Goal: Ask a question

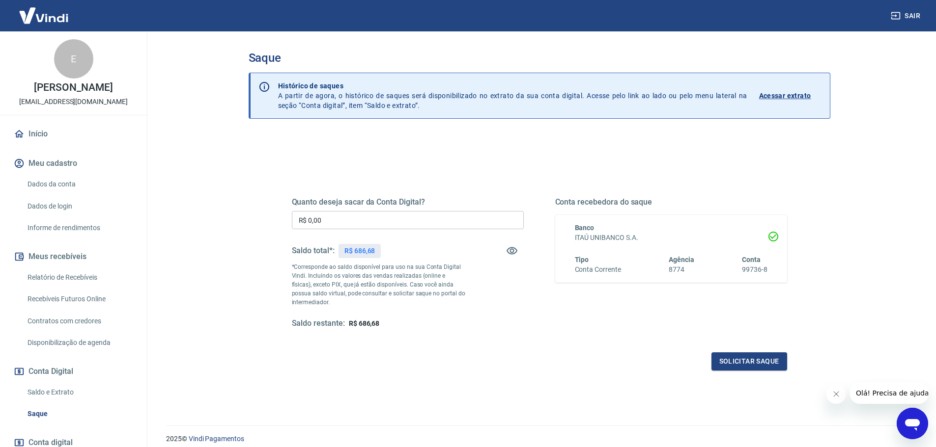
drag, startPoint x: 57, startPoint y: 399, endPoint x: 88, endPoint y: 336, distance: 70.5
click at [57, 399] on link "Saldo e Extrato" at bounding box center [79, 393] width 111 height 20
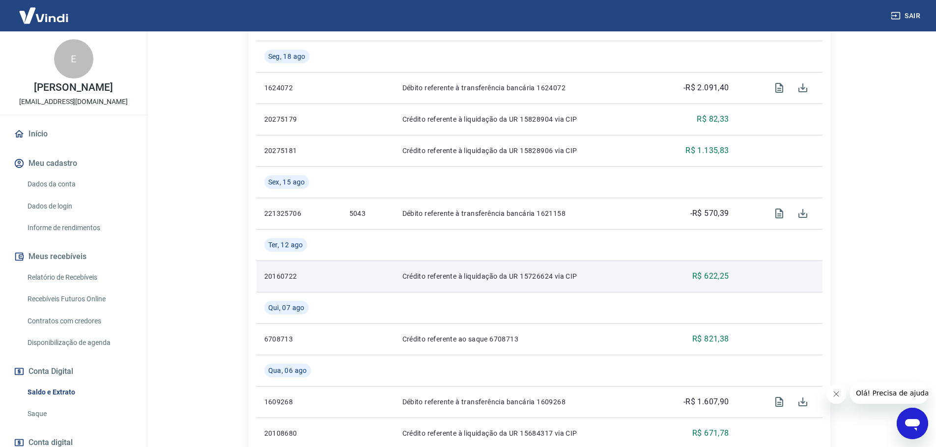
scroll to position [295, 0]
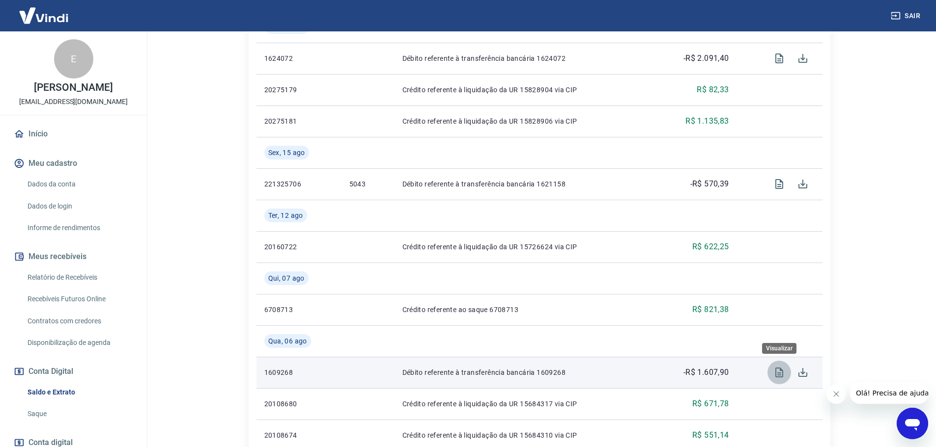
click at [782, 374] on icon "Visualizar" at bounding box center [779, 373] width 8 height 10
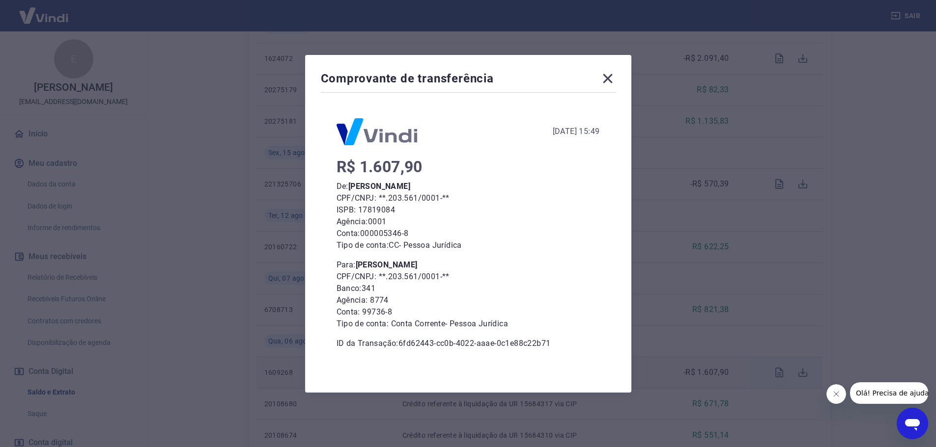
drag, startPoint x: 615, startPoint y: 79, endPoint x: 622, endPoint y: 93, distance: 16.3
click at [615, 82] on icon at bounding box center [608, 79] width 16 height 16
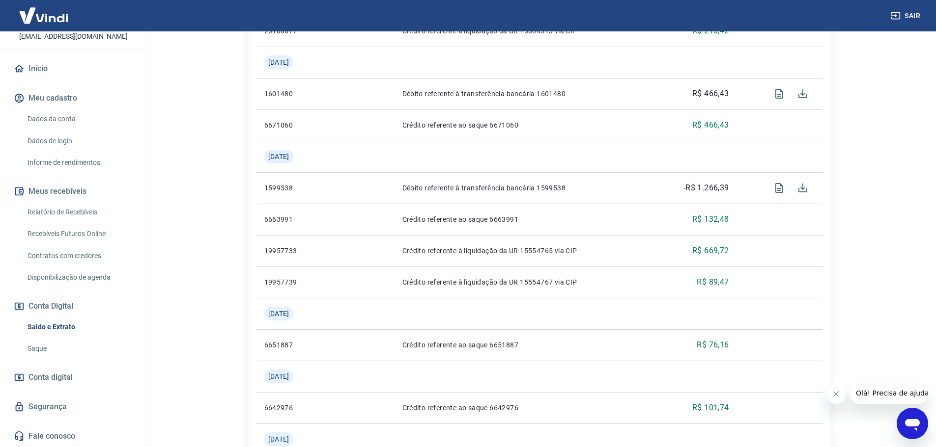
scroll to position [895, 0]
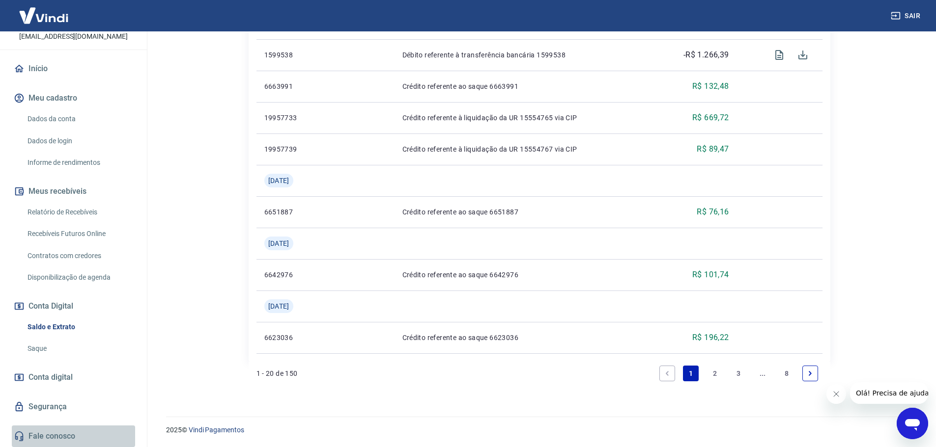
click at [79, 435] on link "Fale conosco" at bounding box center [73, 437] width 123 height 22
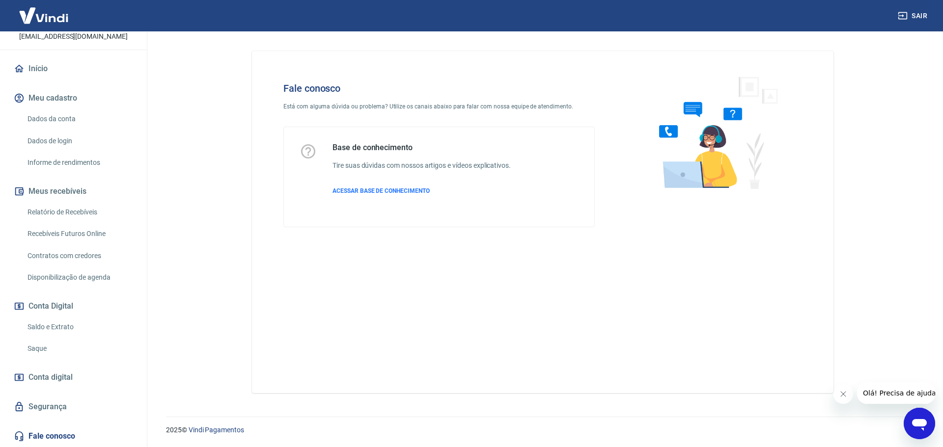
click at [402, 173] on div "Base de conhecimento Tire suas dúvidas com nossos artigos e vídeos explicativos…" at bounding box center [421, 177] width 178 height 68
click at [405, 189] on span "ACESSAR BASE DE CONHECIMENTO" at bounding box center [380, 191] width 97 height 7
click at [419, 194] on p "ACESSAR BASE DE CONHECIMENTO" at bounding box center [421, 191] width 178 height 9
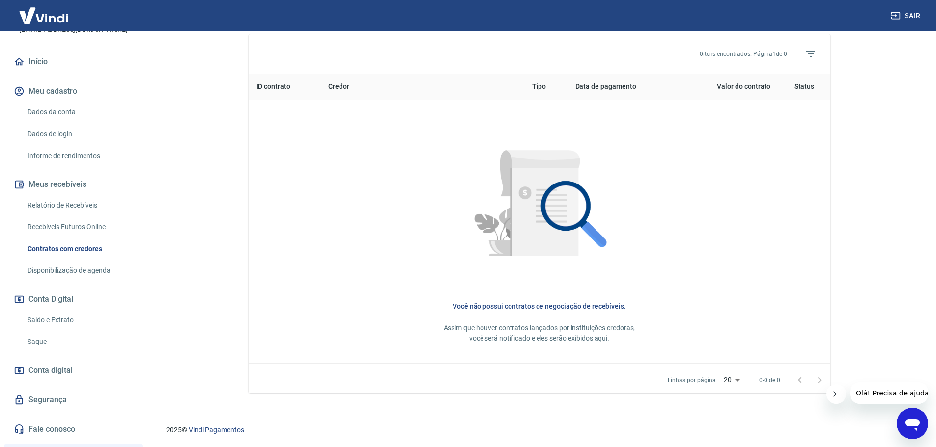
scroll to position [194, 0]
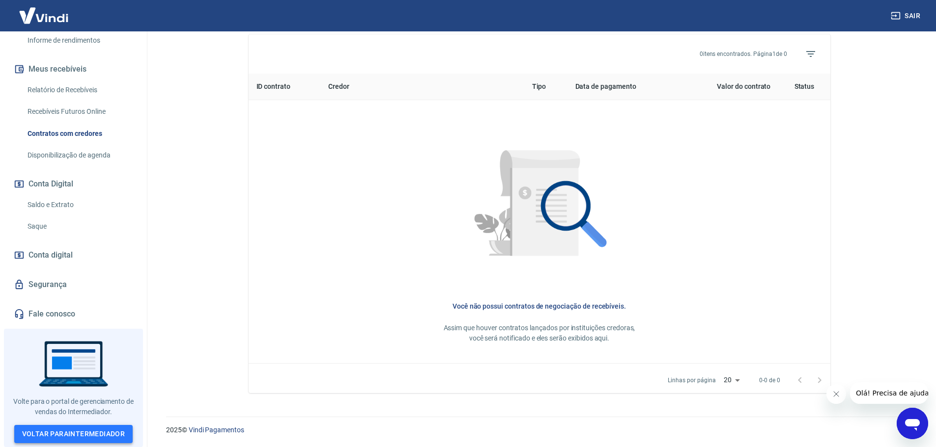
click at [65, 435] on link "Voltar para Intermediador" at bounding box center [73, 434] width 119 height 18
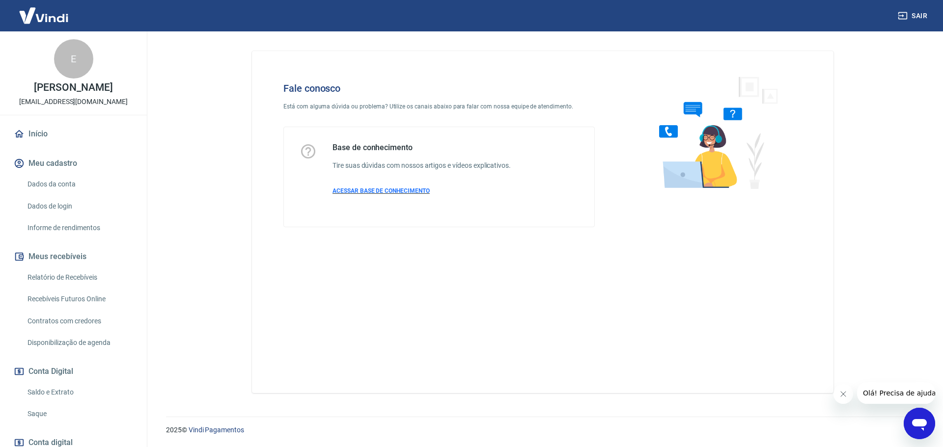
click at [396, 192] on span "ACESSAR BASE DE CONHECIMENTO" at bounding box center [380, 191] width 97 height 7
click at [920, 416] on icon "Abrir janela de mensagens" at bounding box center [920, 424] width 18 height 18
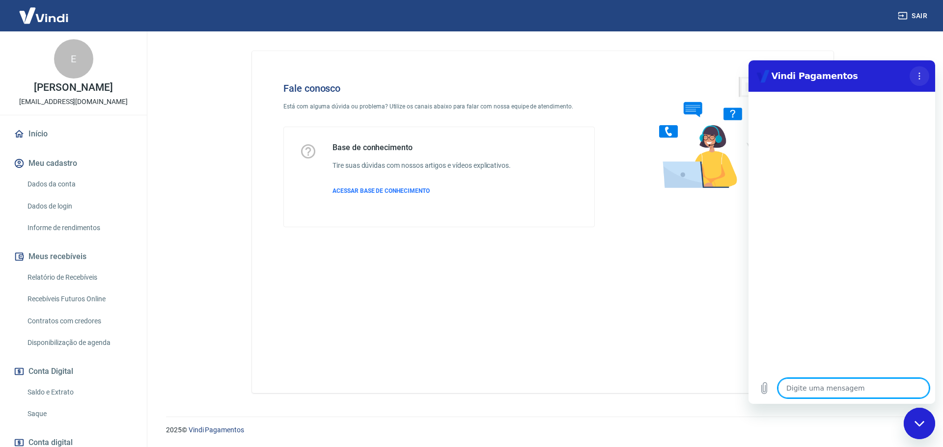
click at [919, 74] on icon "Menu de opções" at bounding box center [919, 76] width 8 height 8
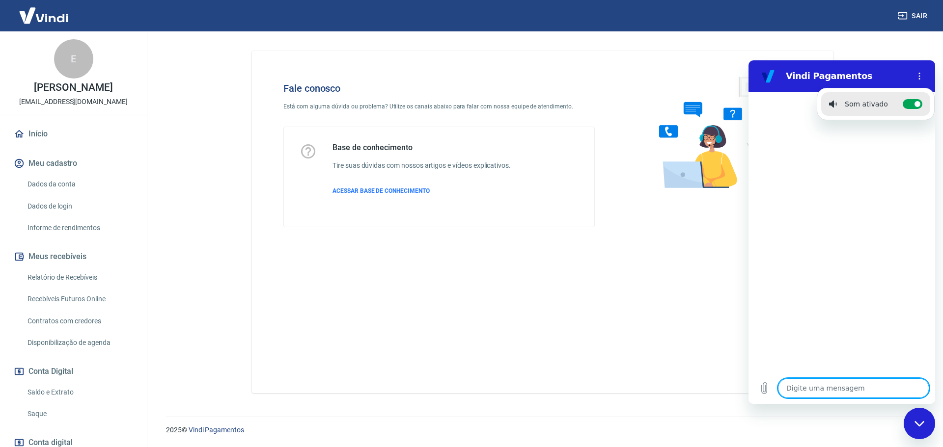
click at [833, 385] on textarea at bounding box center [853, 389] width 151 height 20
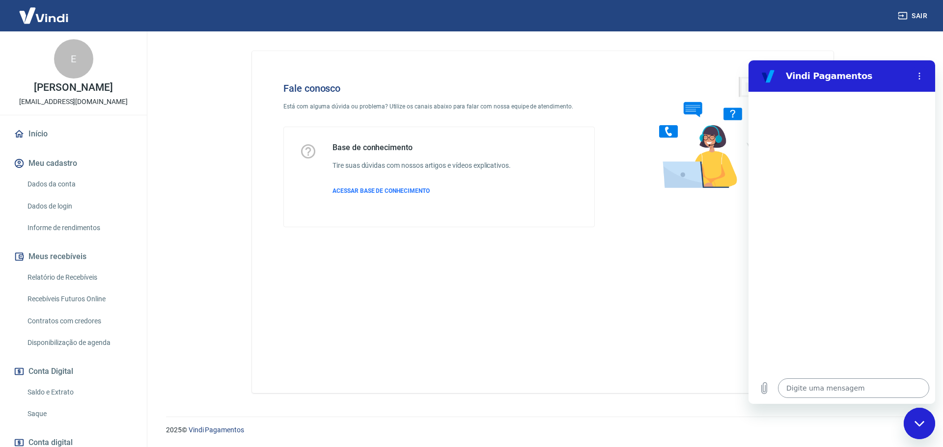
click at [833, 387] on textarea at bounding box center [853, 389] width 151 height 20
type textarea "s"
type textarea "x"
type textarea "sa"
type textarea "x"
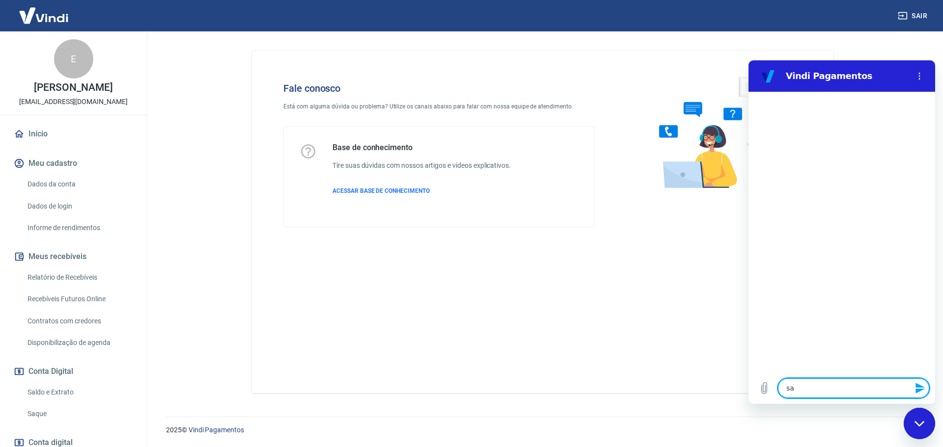
type textarea "saq"
type textarea "x"
type textarea "saqu"
type textarea "x"
type textarea "saque"
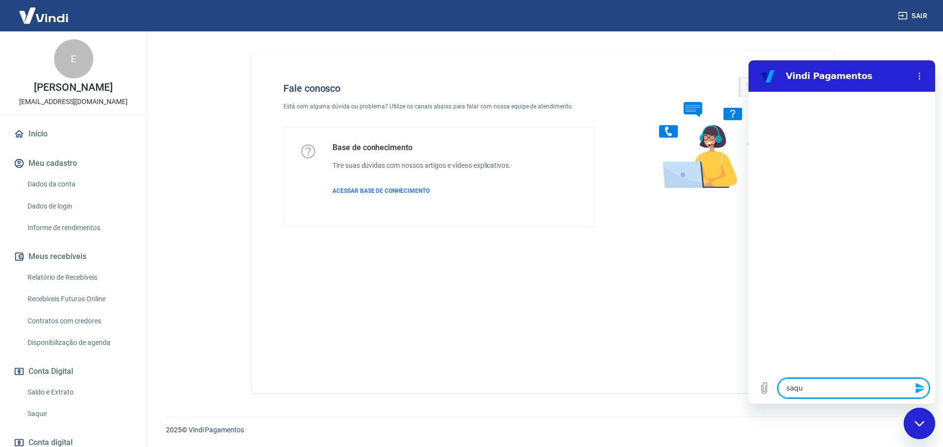
type textarea "x"
type textarea "saque"
type textarea "x"
type textarea "saque i"
type textarea "x"
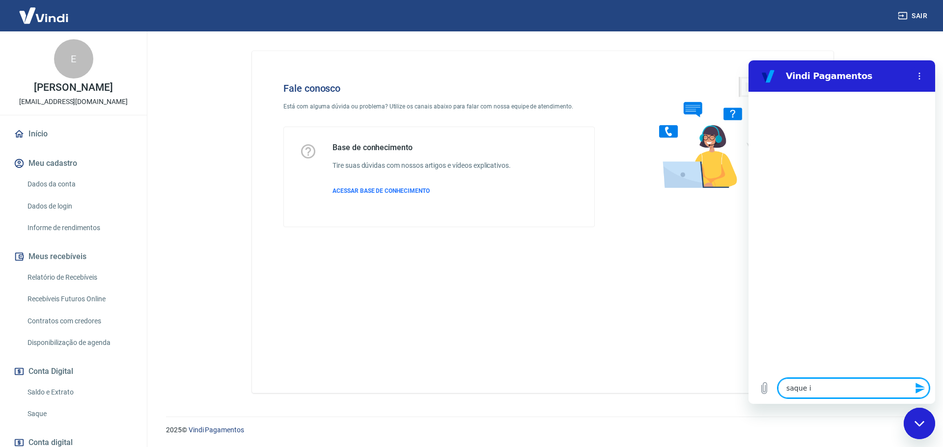
type textarea "saque in"
type textarea "x"
type textarea "saque ind"
type textarea "x"
type textarea "saque inde"
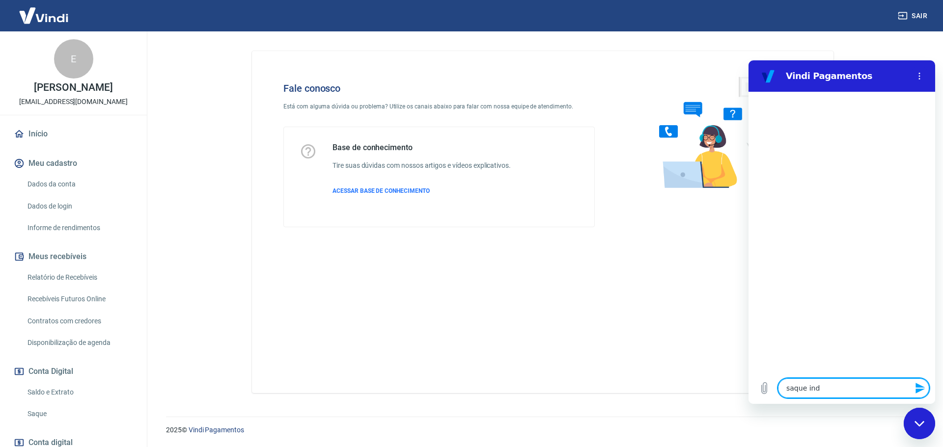
type textarea "x"
type textarea "saque indev"
type textarea "x"
type textarea "saque indevi"
type textarea "x"
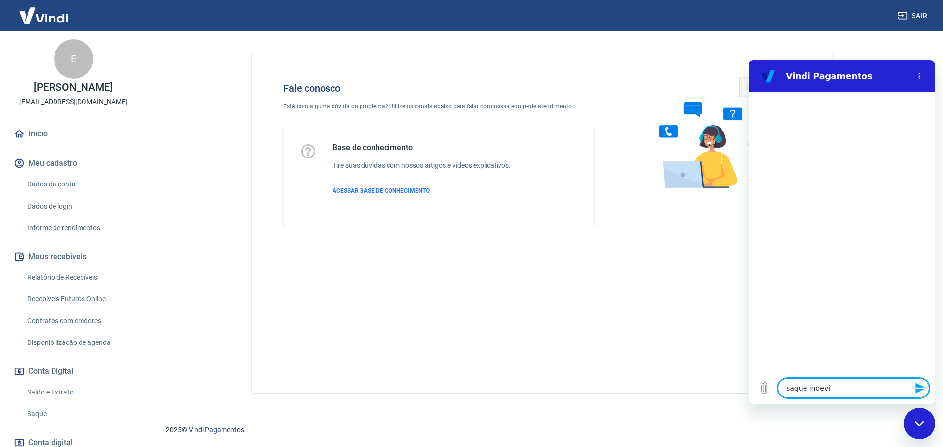
type textarea "saque indevid"
type textarea "x"
type textarea "saque indevido"
type textarea "x"
type textarea "saque indevido"
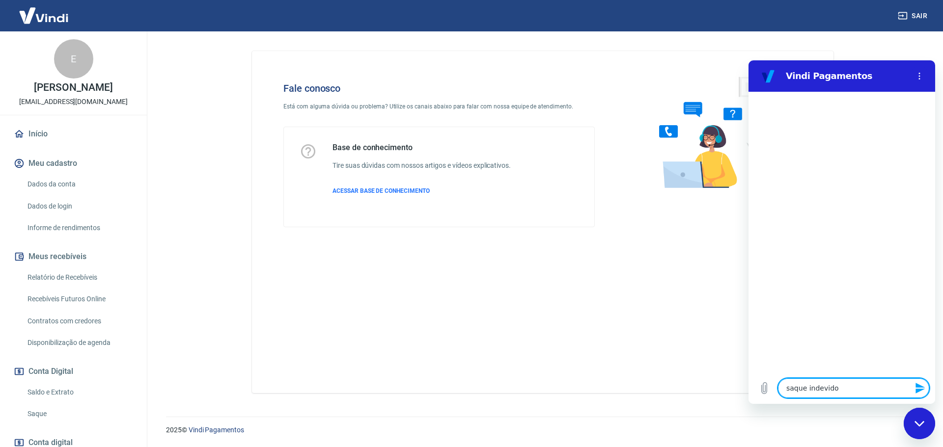
type textarea "x"
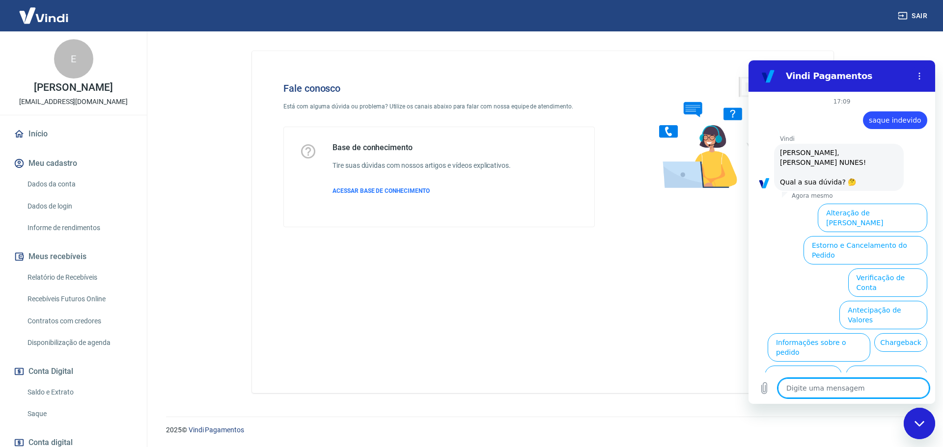
scroll to position [23, 0]
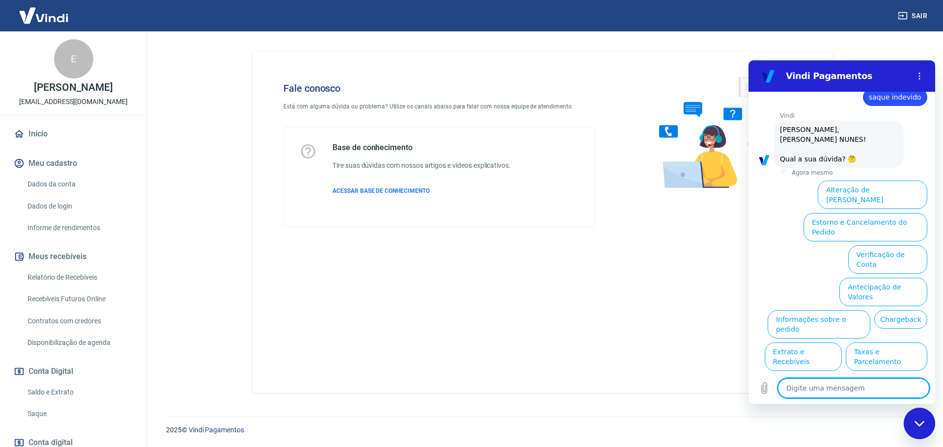
click at [867, 387] on textarea at bounding box center [853, 389] width 151 height 20
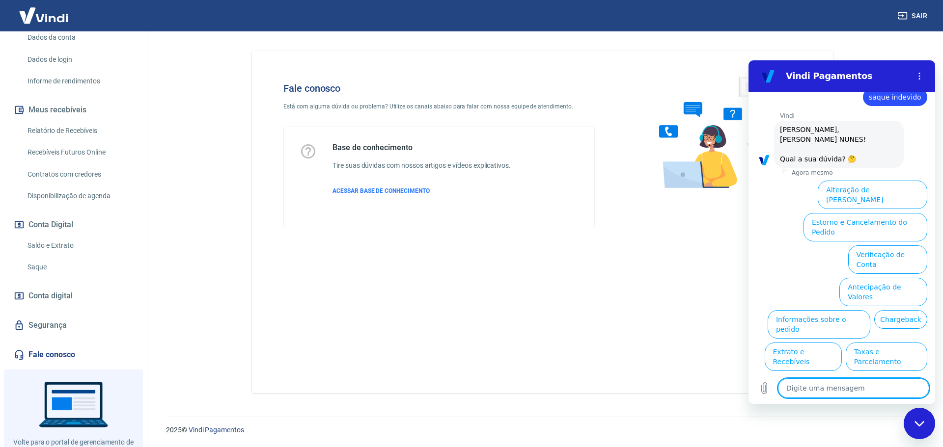
scroll to position [194, 0]
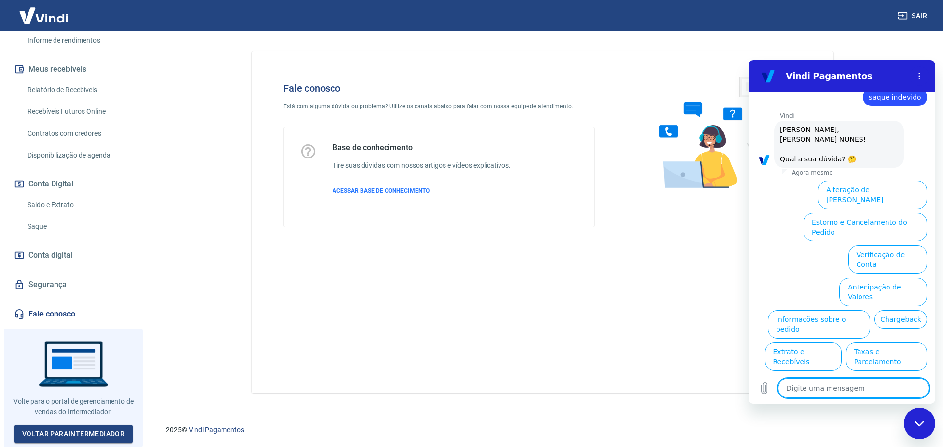
click at [55, 314] on link "Fale conosco" at bounding box center [73, 315] width 123 height 22
click at [912, 420] on div "Fechar janela de mensagens" at bounding box center [919, 423] width 29 height 29
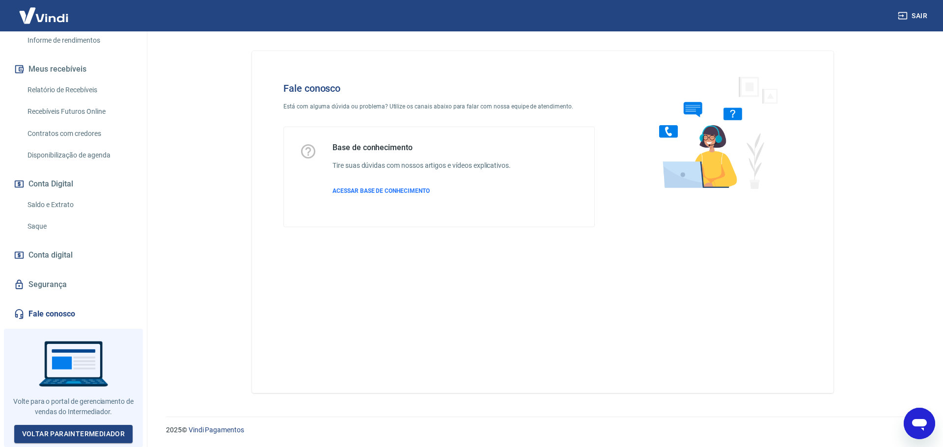
type textarea "x"
